Goal: Information Seeking & Learning: Learn about a topic

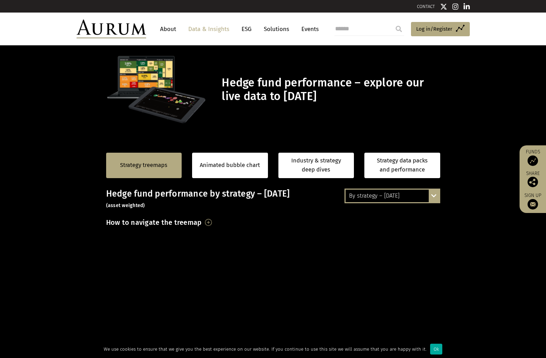
scroll to position [139, 0]
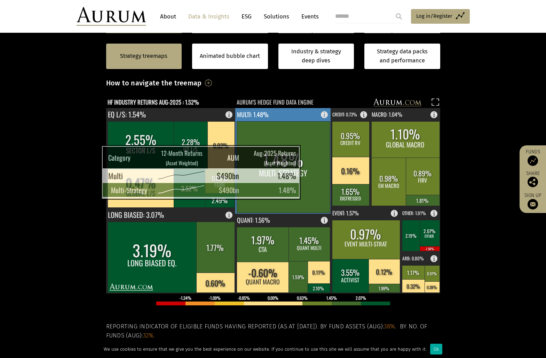
click at [303, 154] on rect at bounding box center [283, 166] width 93 height 91
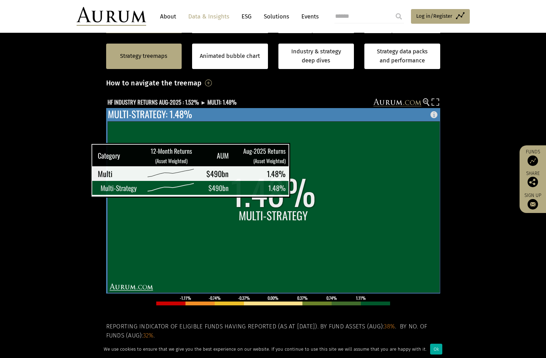
click at [293, 153] on rect at bounding box center [274, 206] width 332 height 171
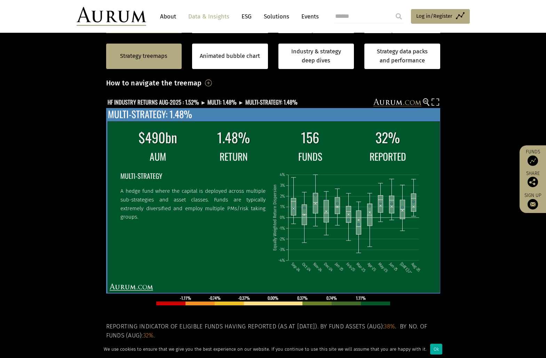
click at [183, 203] on p "A hedge fund where the capital is deployed across multiple sub-strategies and a…" at bounding box center [192, 204] width 145 height 34
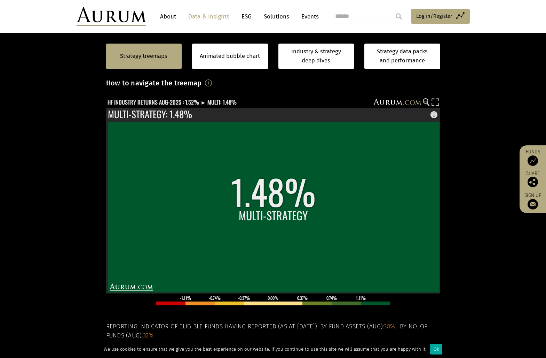
click at [32, 174] on section "Strategy treemaps Animated bubble chart Industry & strategy deep dives Strategy…" at bounding box center [273, 220] width 546 height 435
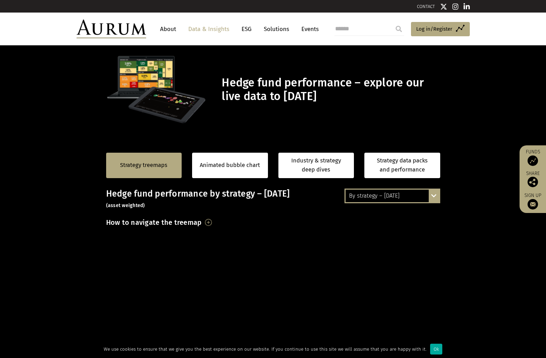
scroll to position [139, 0]
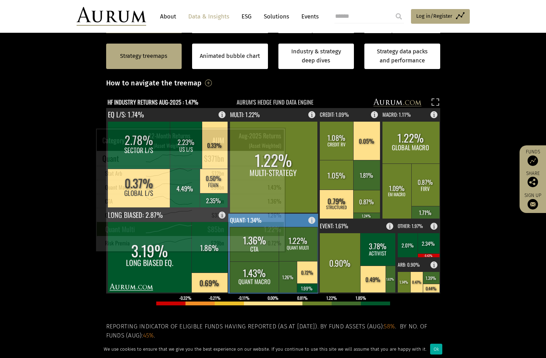
click at [297, 244] on rect at bounding box center [298, 244] width 39 height 34
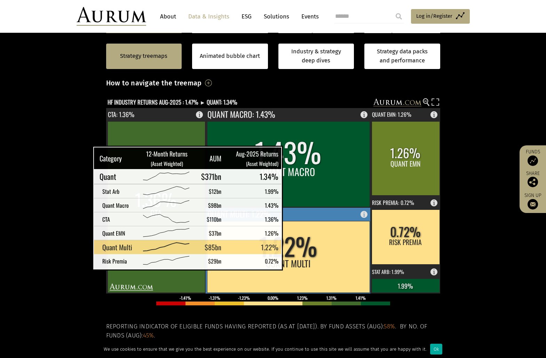
click at [294, 263] on rect at bounding box center [288, 256] width 163 height 71
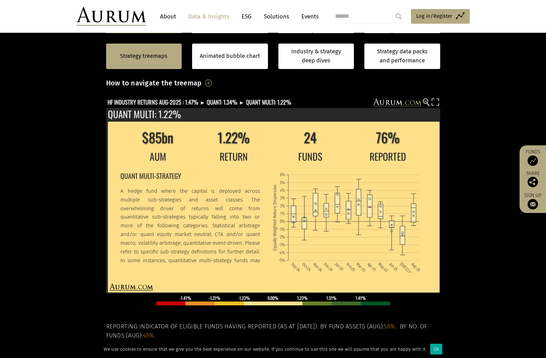
scroll to position [139, 0]
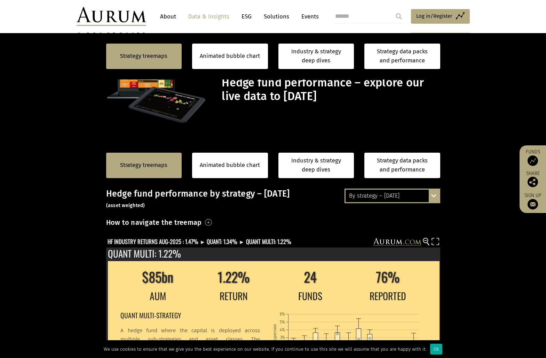
scroll to position [139, 0]
